Goal: Information Seeking & Learning: Learn about a topic

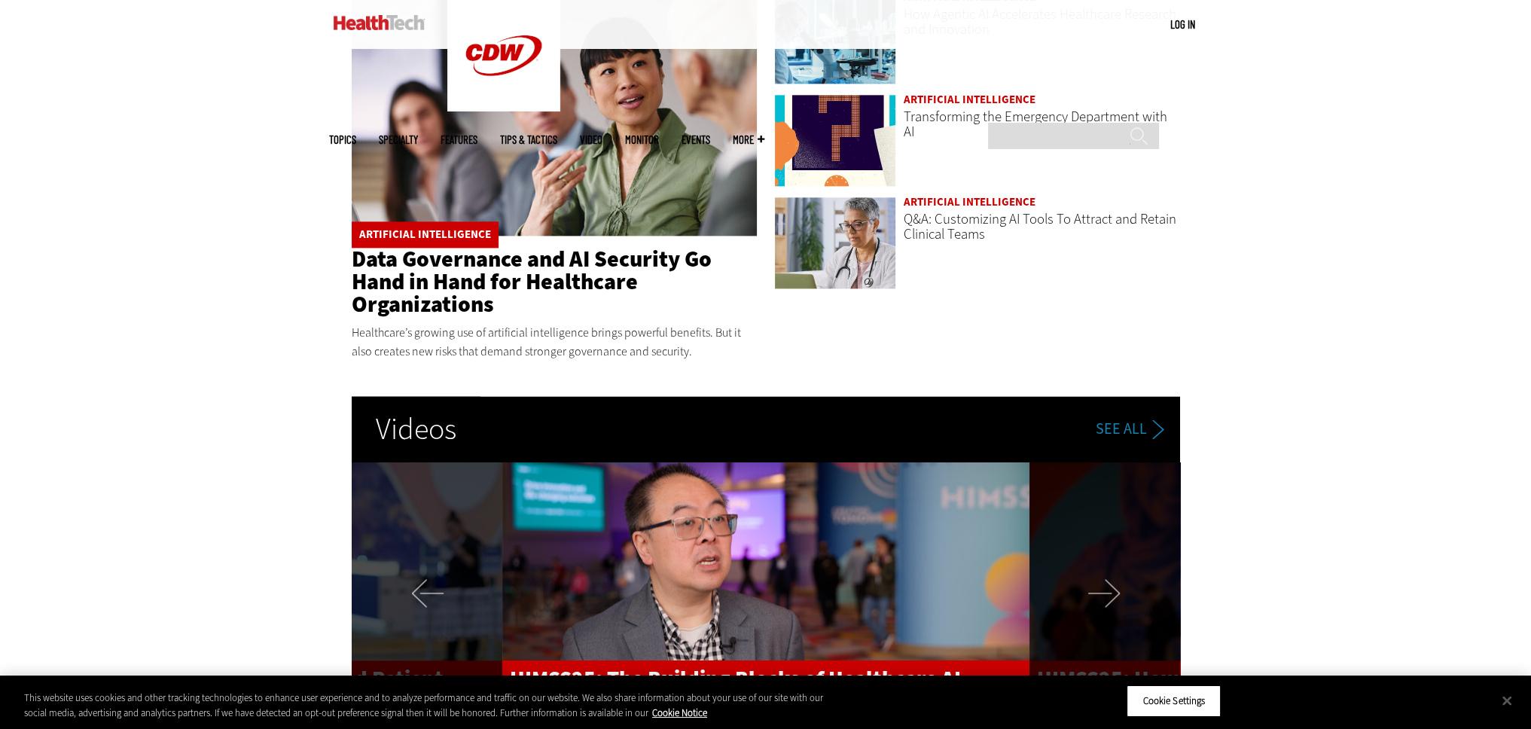
scroll to position [2636, 0]
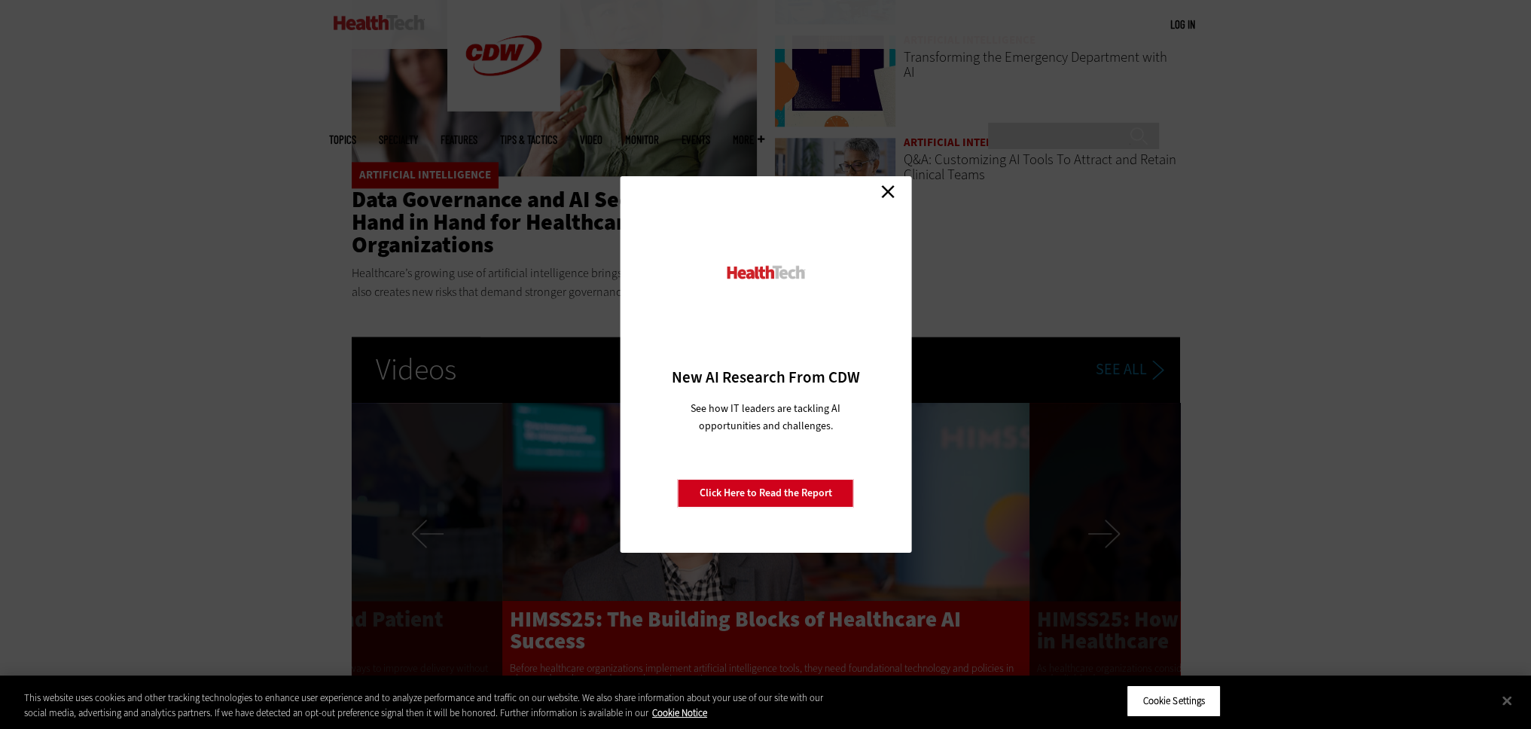
click at [884, 191] on link "Close" at bounding box center [888, 191] width 23 height 23
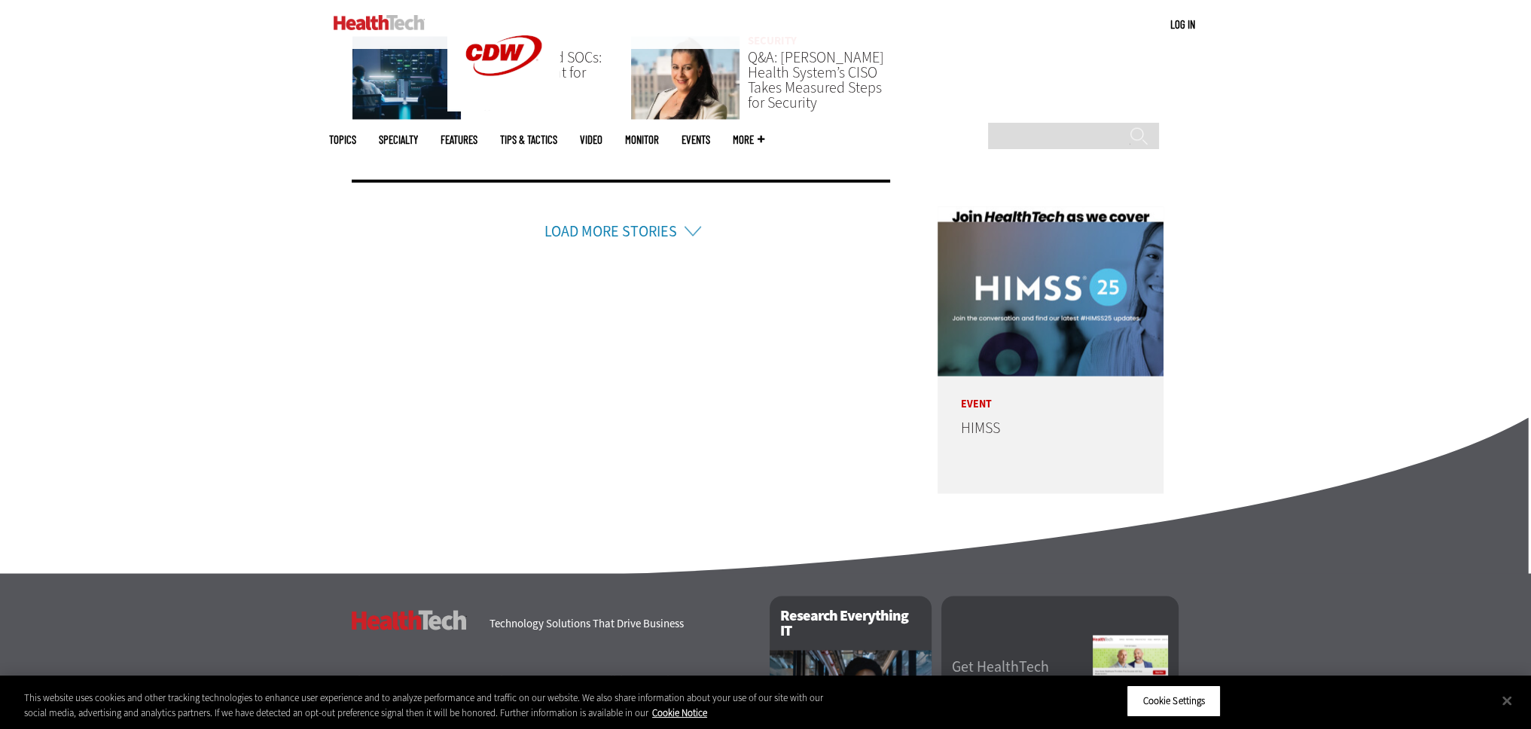
scroll to position [3615, 0]
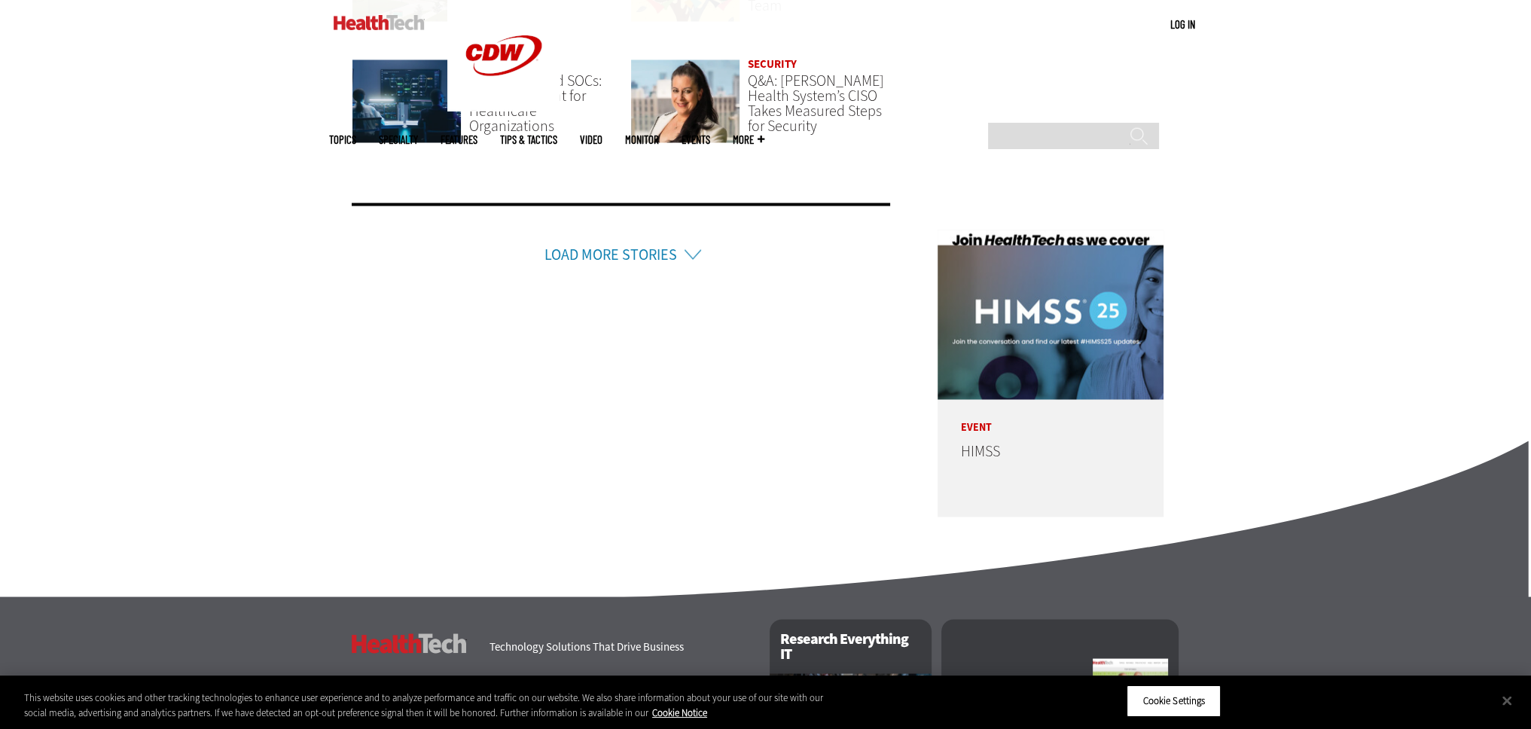
click at [645, 258] on link "Load More Stories" at bounding box center [610, 254] width 133 height 20
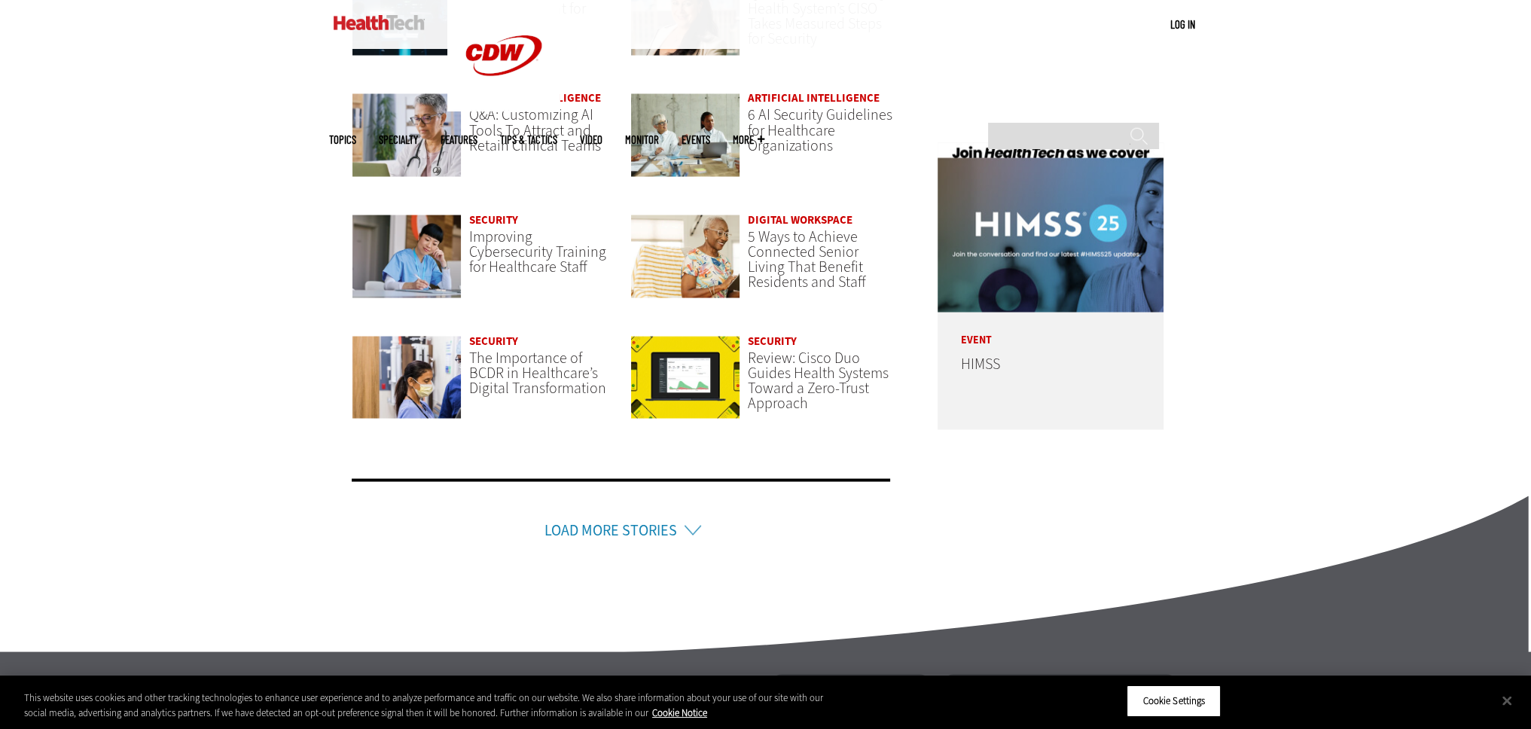
scroll to position [3988, 0]
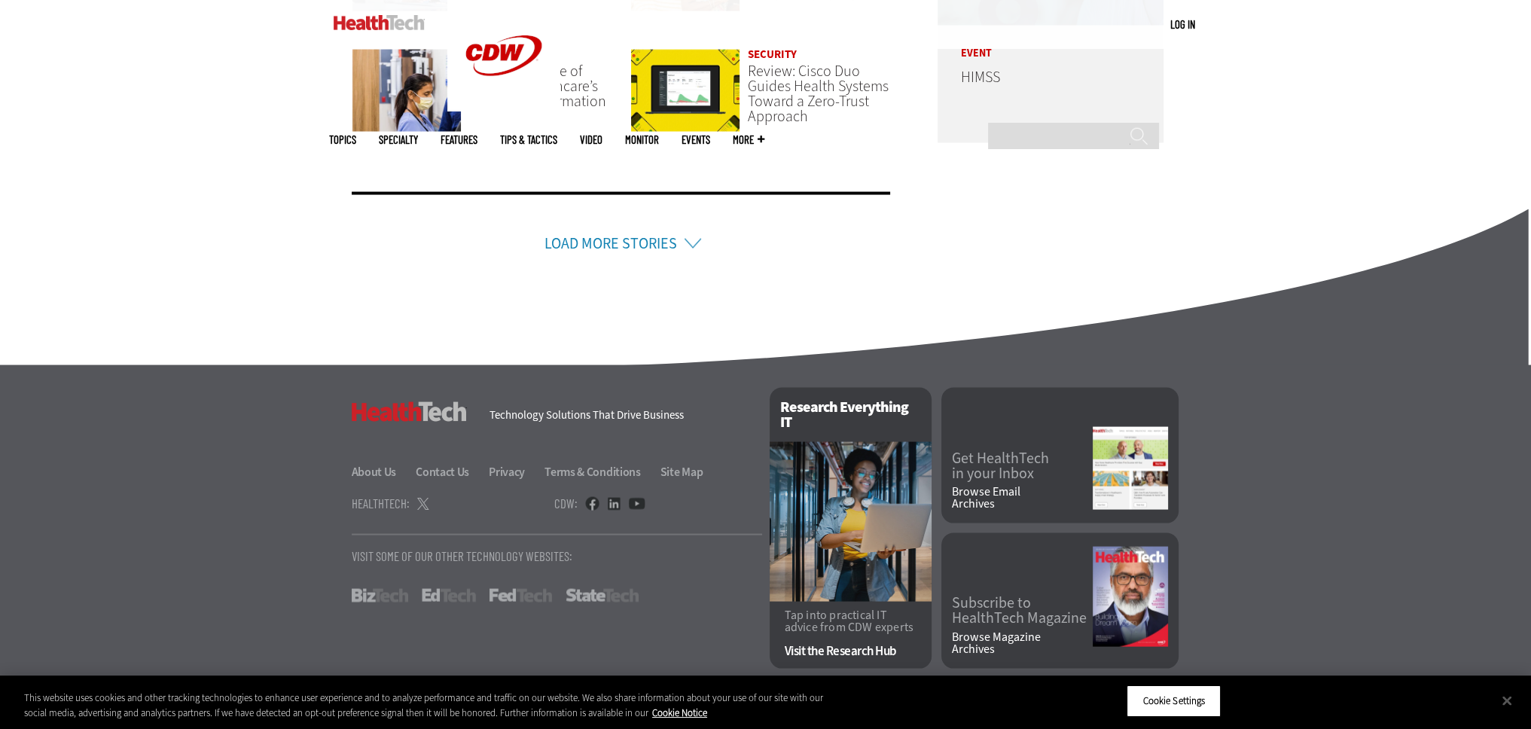
click at [656, 241] on link "Load More Stories" at bounding box center [610, 243] width 133 height 20
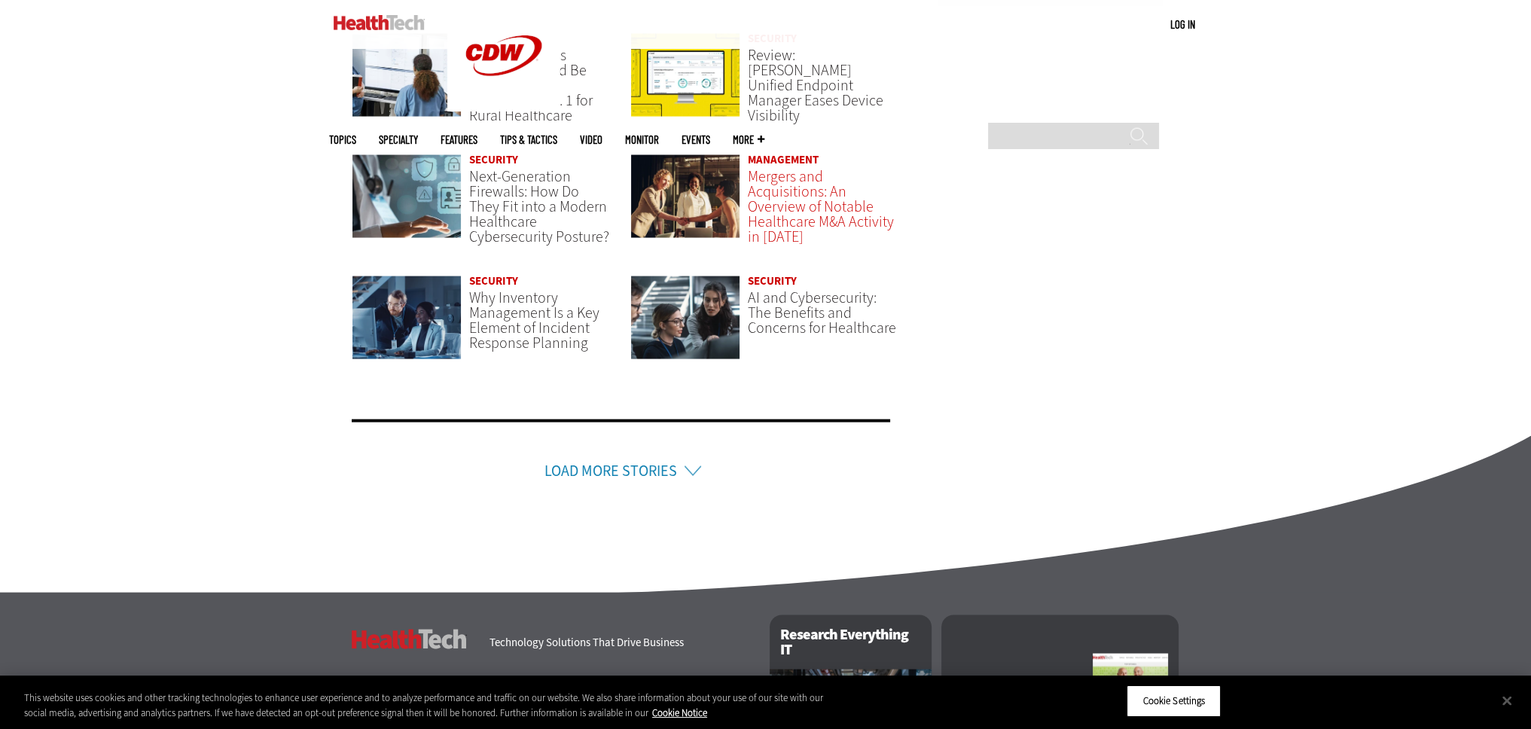
scroll to position [4139, 0]
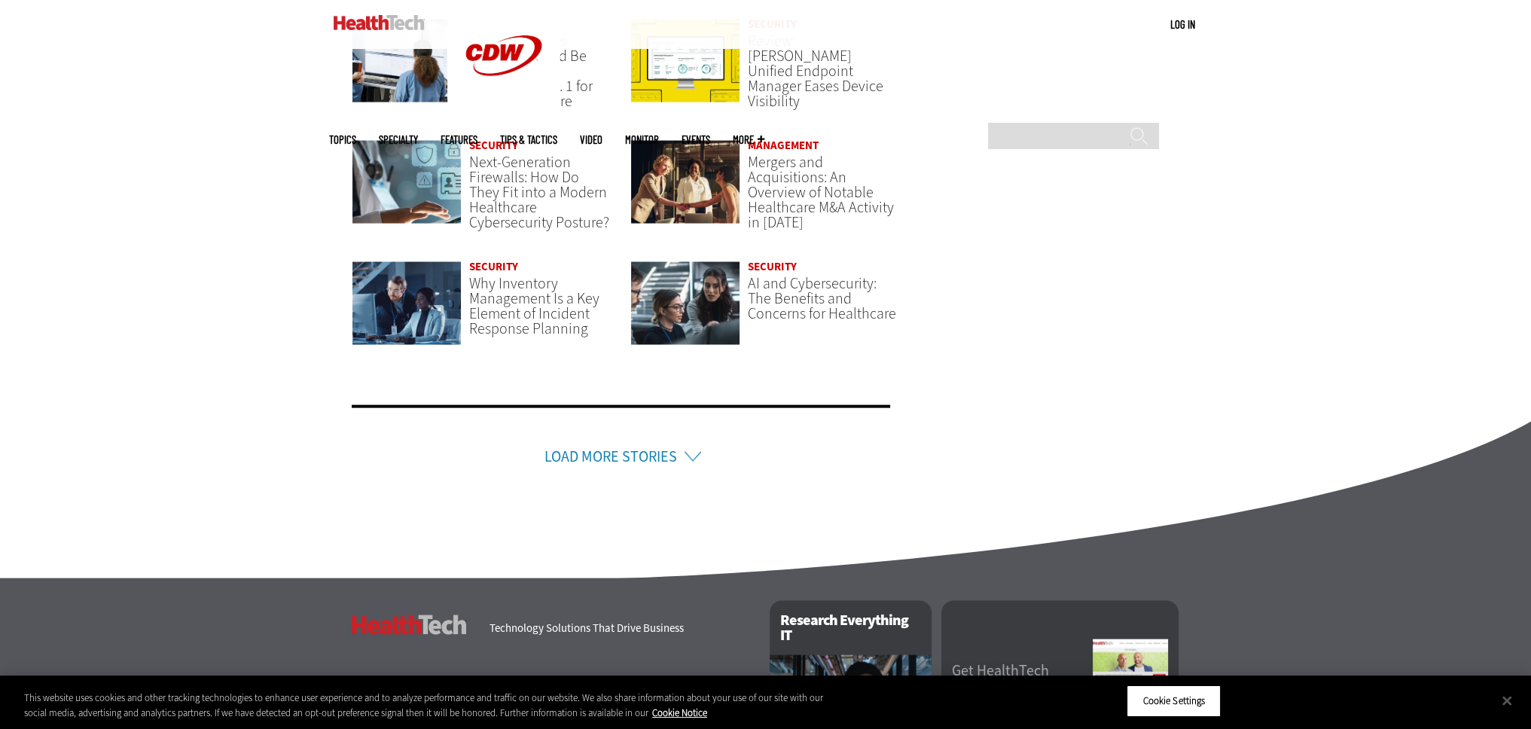
click at [669, 447] on link "Load More Stories" at bounding box center [610, 457] width 133 height 20
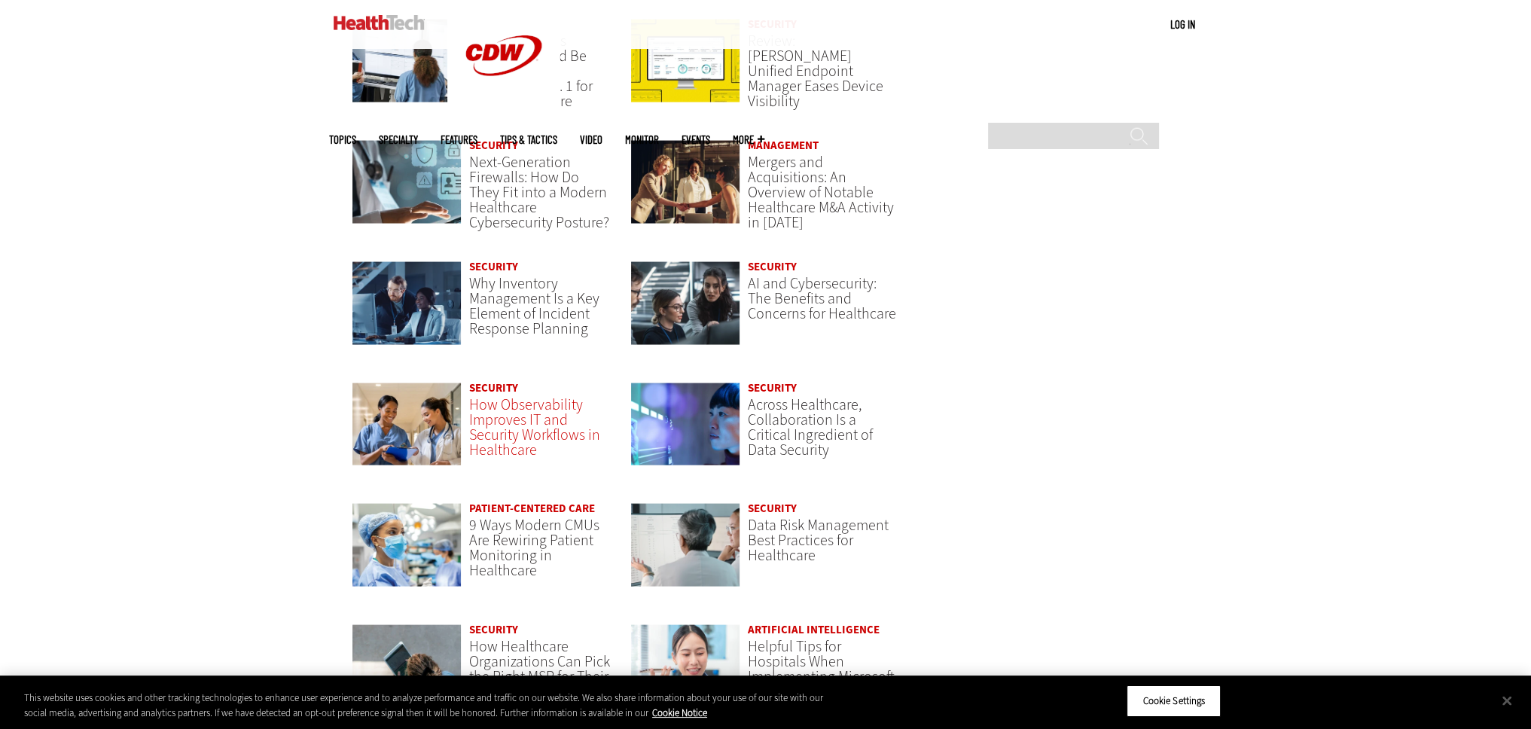
click at [535, 436] on span "How Observability Improves IT and Security Workflows in Healthcare" at bounding box center [534, 428] width 131 height 66
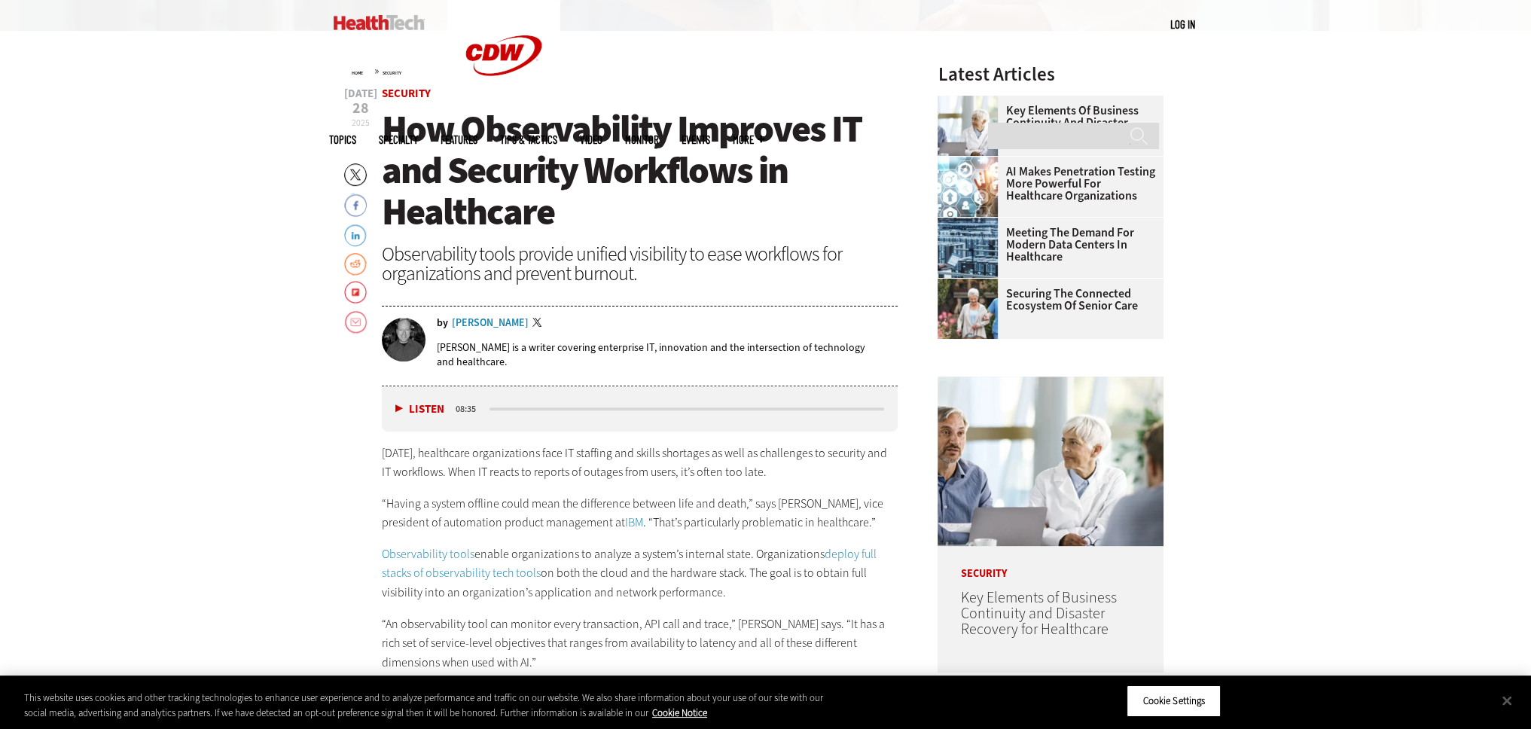
scroll to position [602, 0]
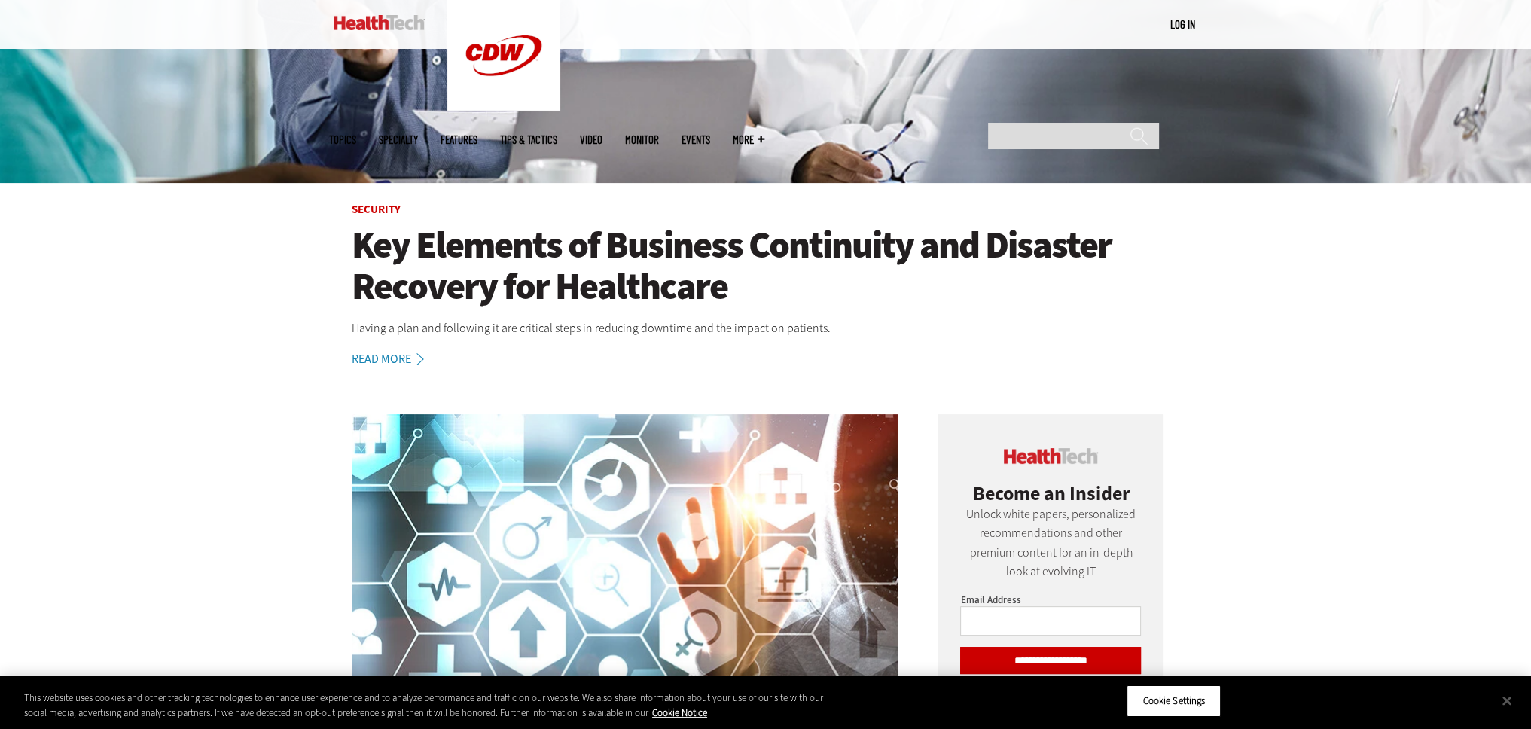
scroll to position [527, 0]
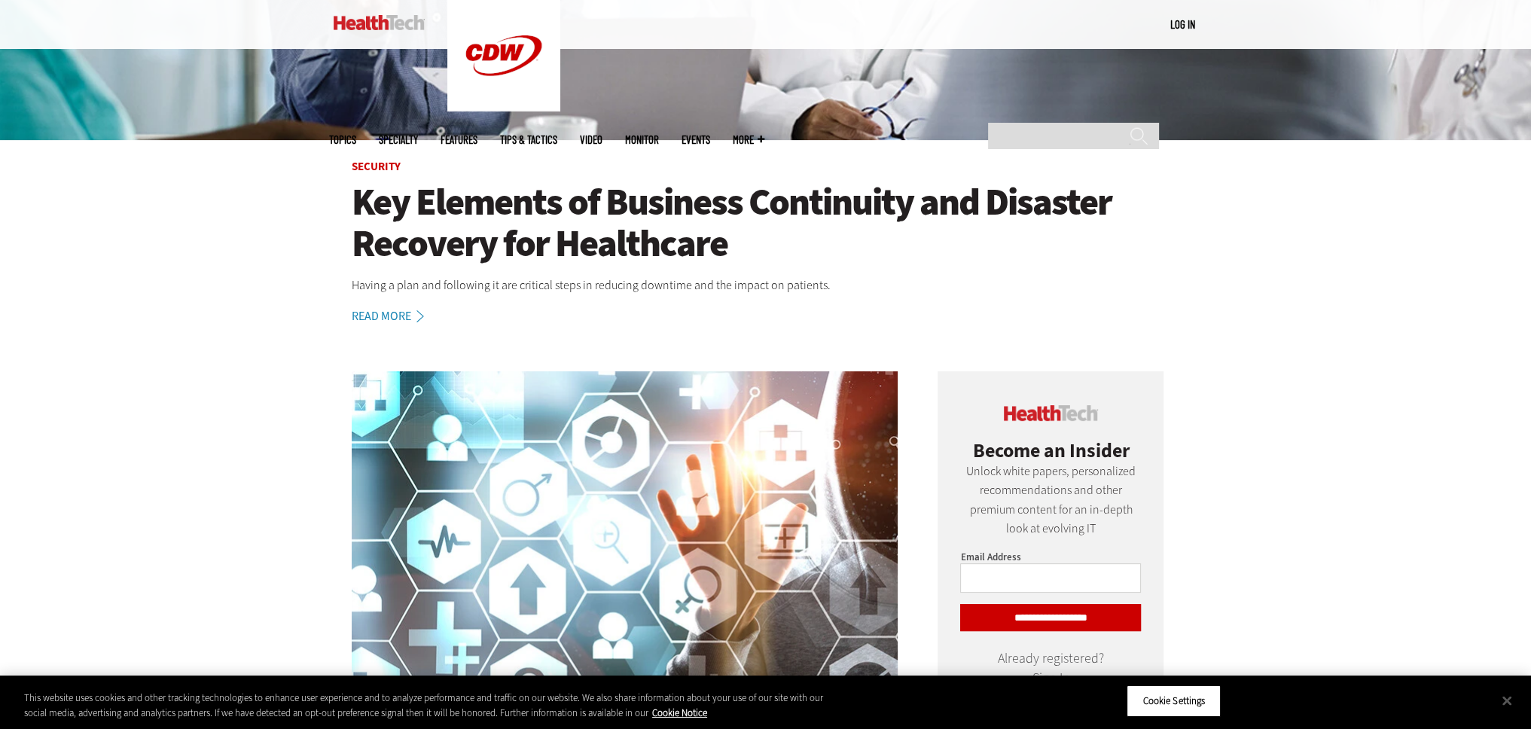
drag, startPoint x: 1134, startPoint y: 35, endPoint x: 1053, endPoint y: 242, distance: 222.5
click at [1053, 242] on h1 "Key Elements of Business Continuity and Disaster Recovery for Healthcare" at bounding box center [766, 222] width 828 height 83
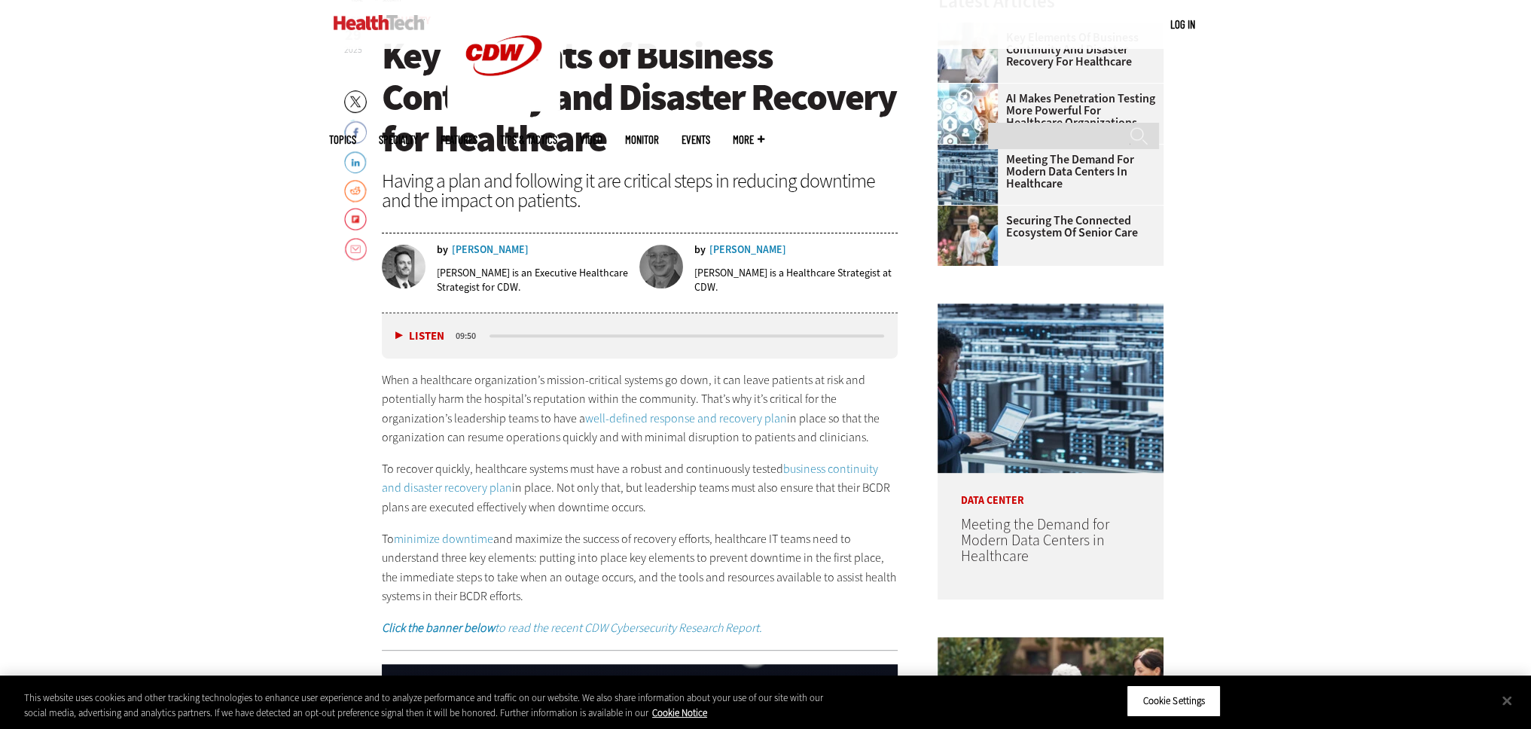
scroll to position [753, 0]
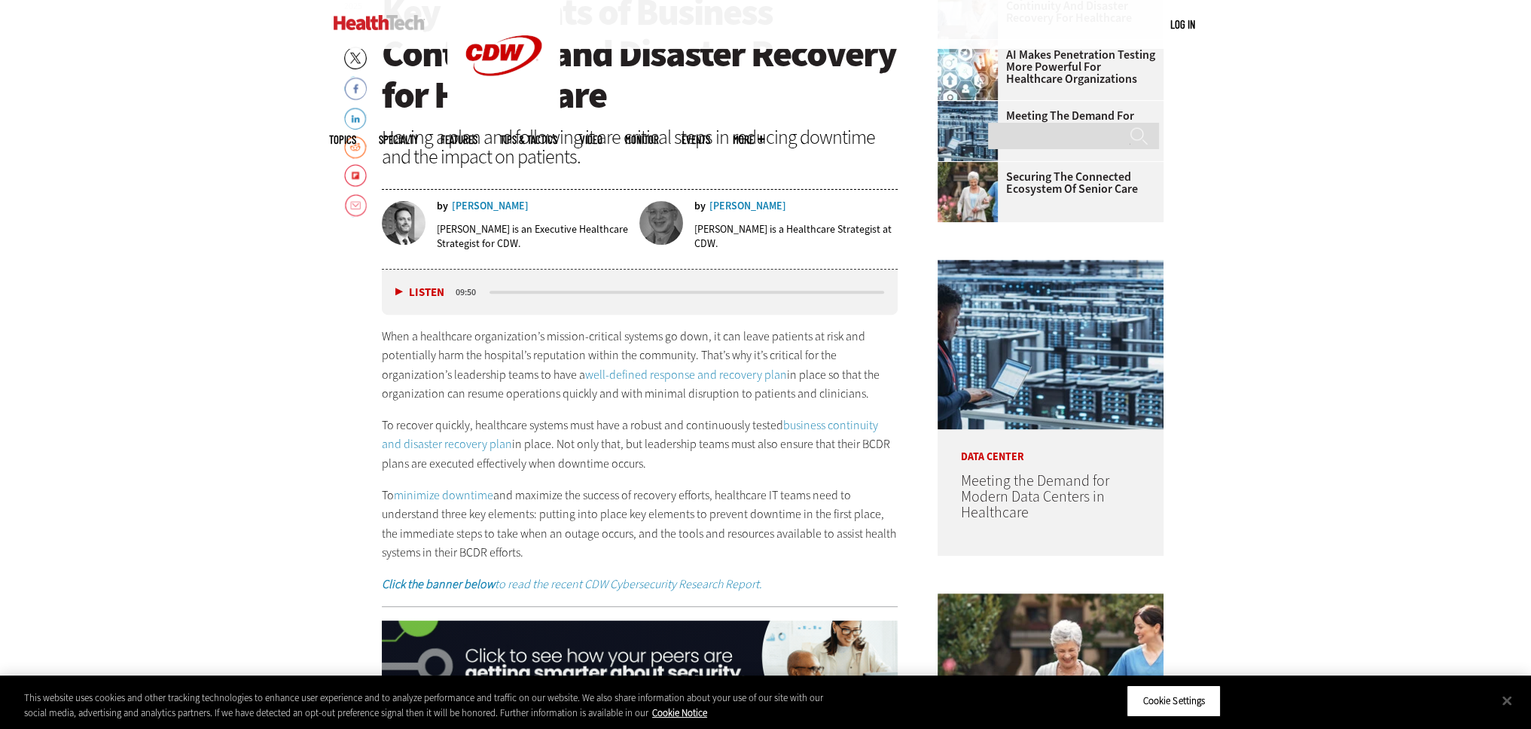
click at [500, 360] on p "When a healthcare organization’s mission-critical systems go down, it can leave…" at bounding box center [640, 365] width 517 height 77
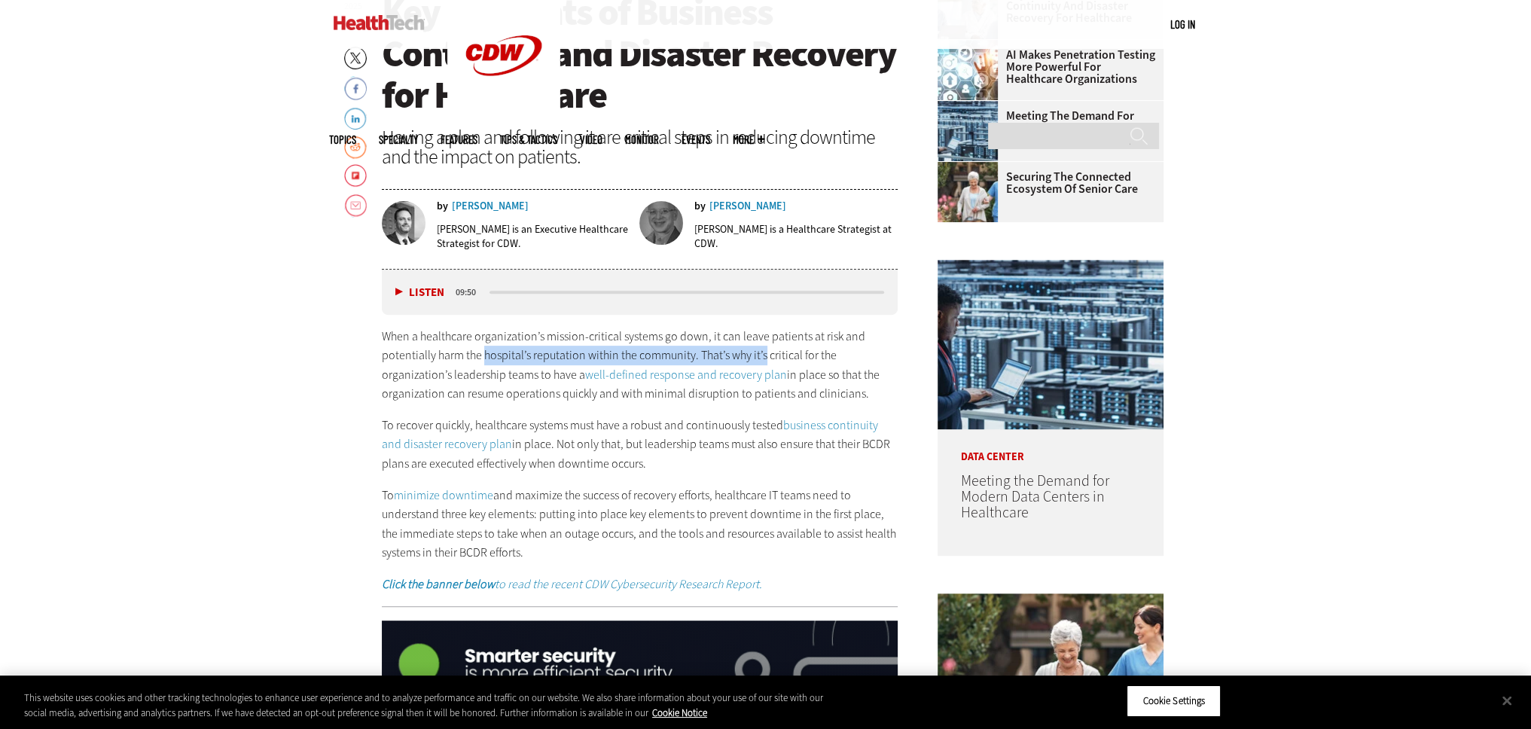
drag, startPoint x: 500, startPoint y: 360, endPoint x: 752, endPoint y: 361, distance: 252.3
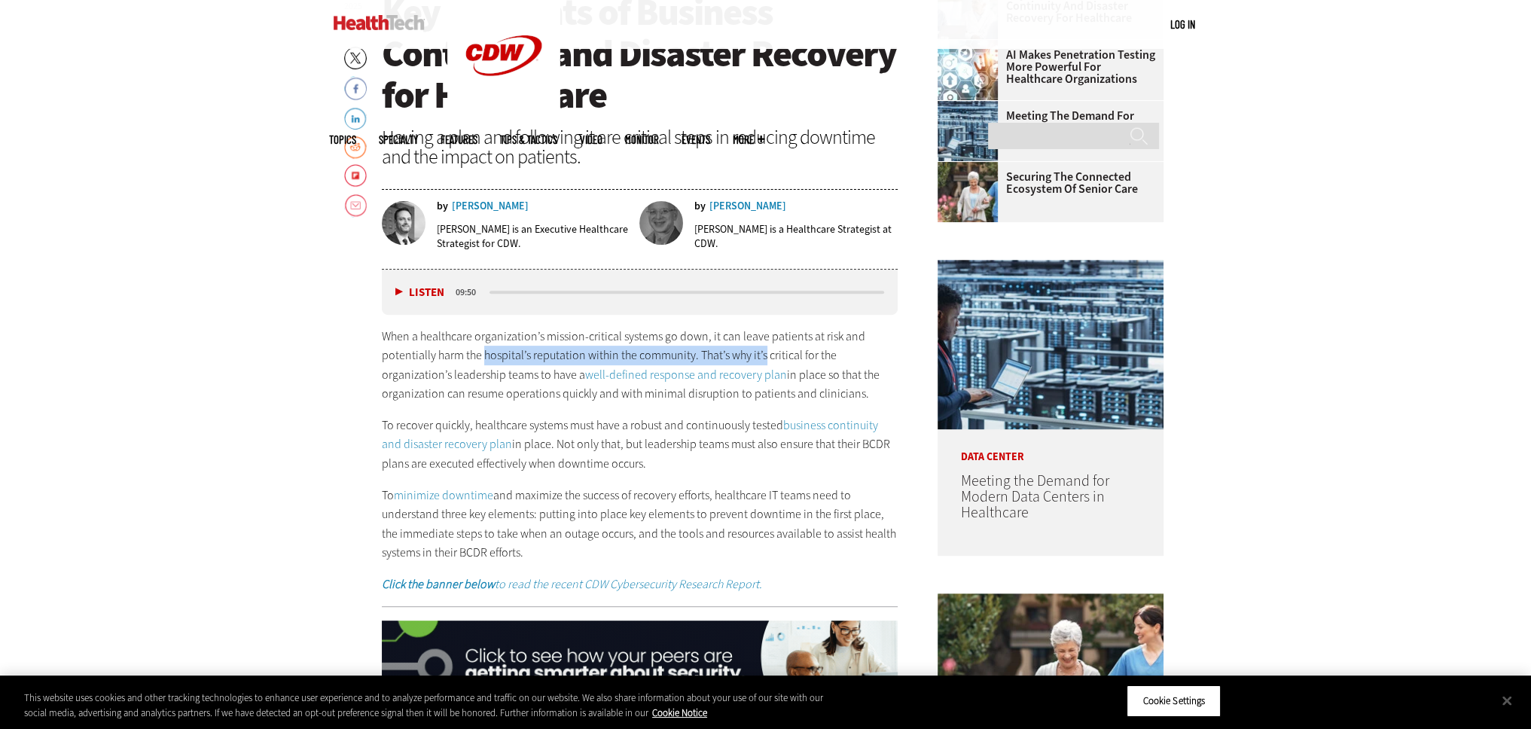
click at [752, 361] on p "When a healthcare organization’s mission-critical systems go down, it can leave…" at bounding box center [640, 365] width 517 height 77
